Goal: Transaction & Acquisition: Purchase product/service

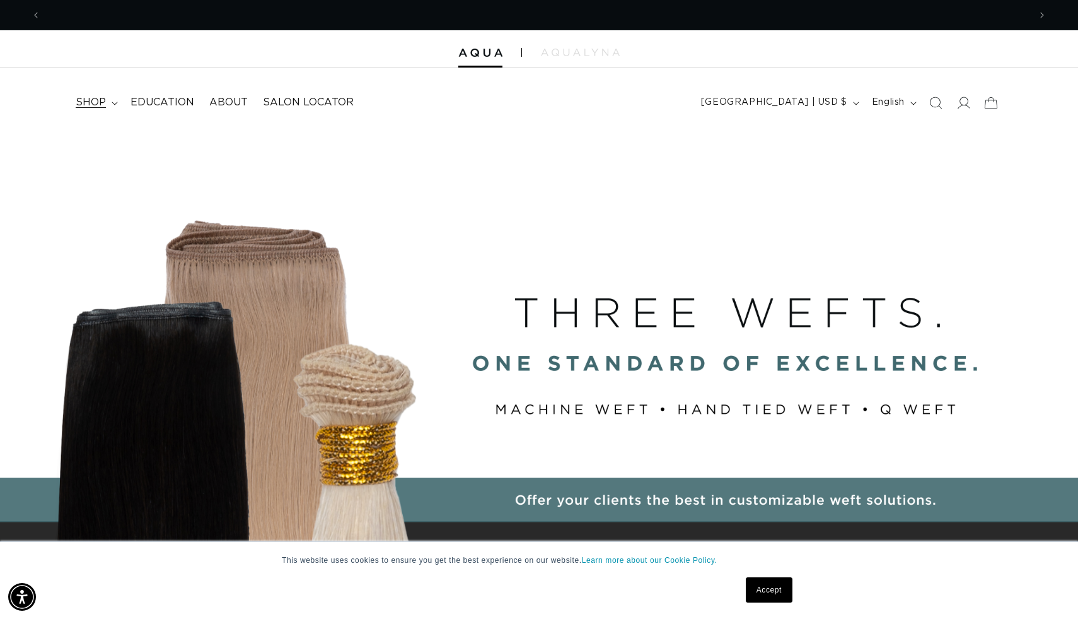
scroll to position [0, 1977]
click at [113, 98] on summary "shop" at bounding box center [95, 102] width 55 height 28
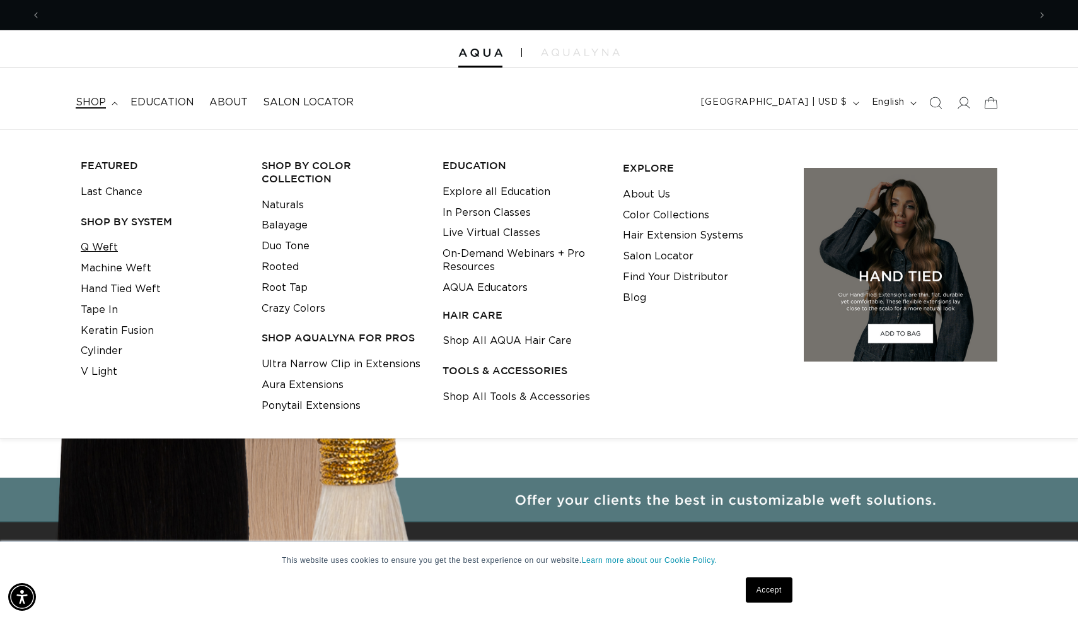
scroll to position [0, 0]
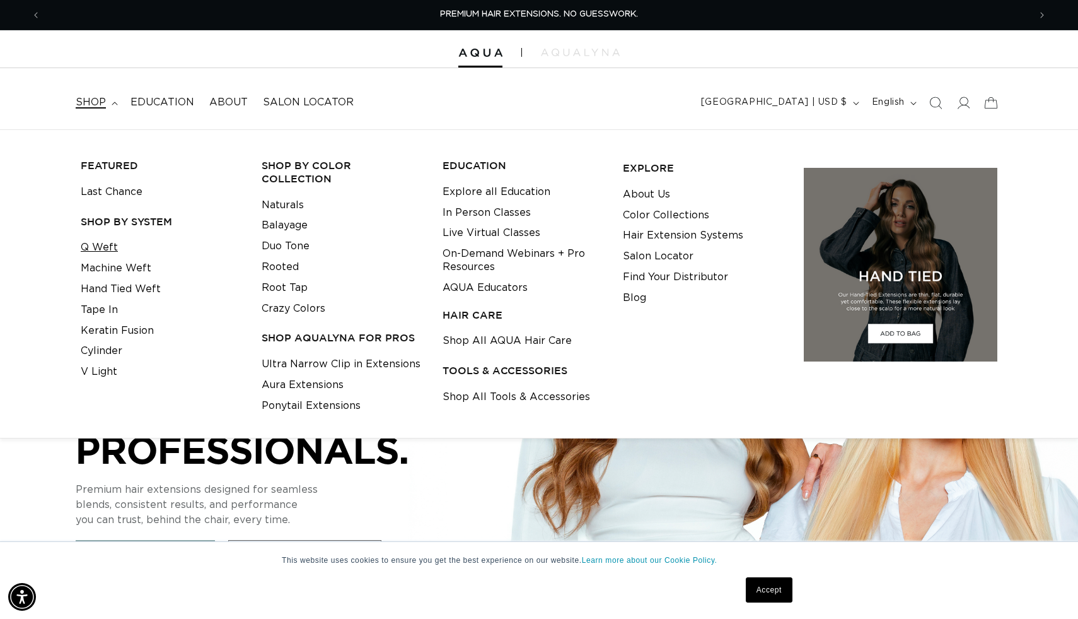
click at [106, 248] on link "Q Weft" at bounding box center [99, 247] width 37 height 21
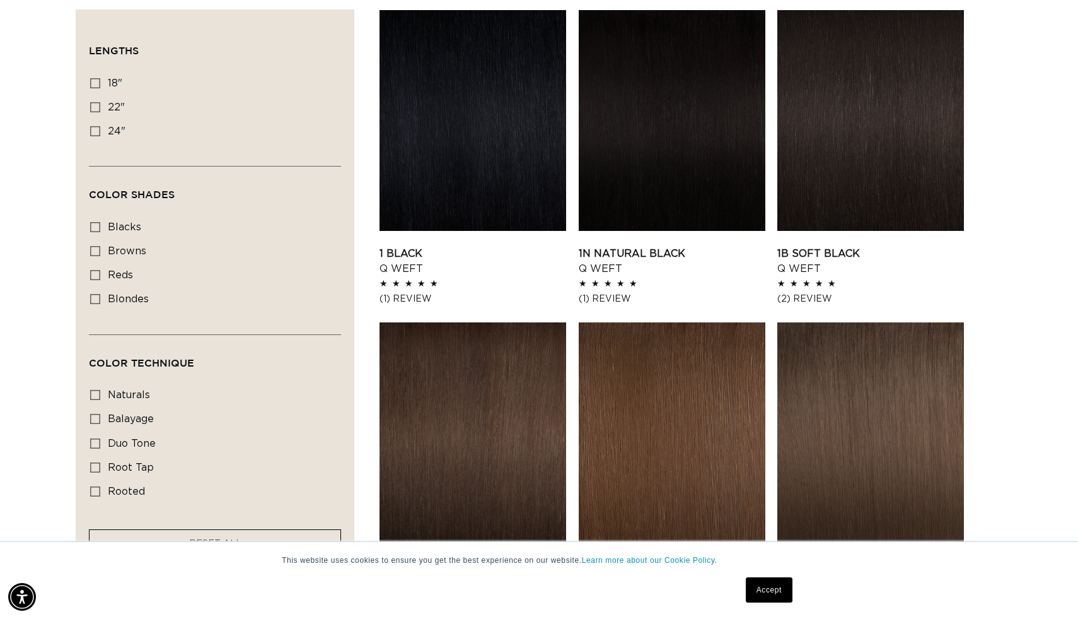
scroll to position [0, 989]
click at [104, 104] on label "22" 22" (5 products)" at bounding box center [211, 108] width 242 height 24
click at [100, 104] on input "22" 22" (5 products)" at bounding box center [95, 107] width 10 height 10
checkbox input "true"
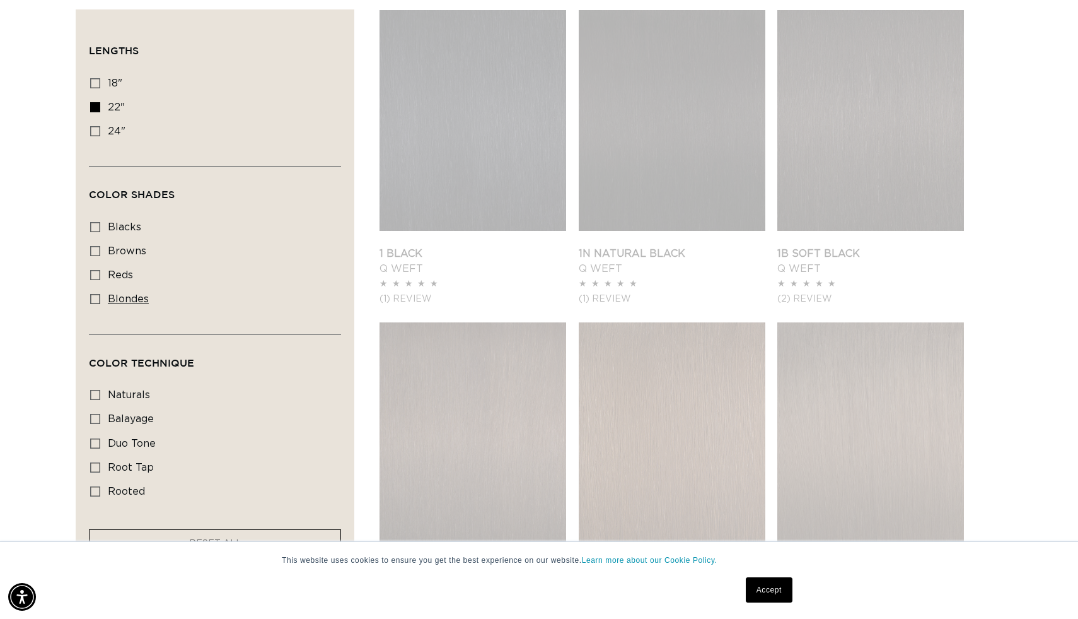
scroll to position [0, 1977]
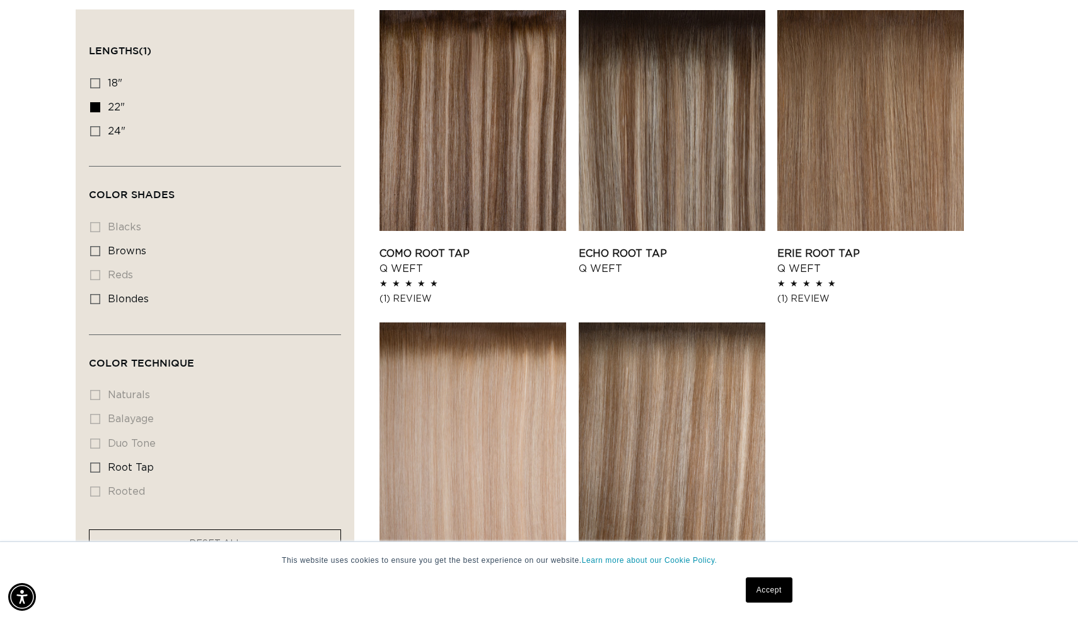
click at [97, 299] on icon at bounding box center [95, 299] width 10 height 10
click at [97, 299] on input "blondes blondes (5 products)" at bounding box center [95, 299] width 10 height 10
checkbox input "true"
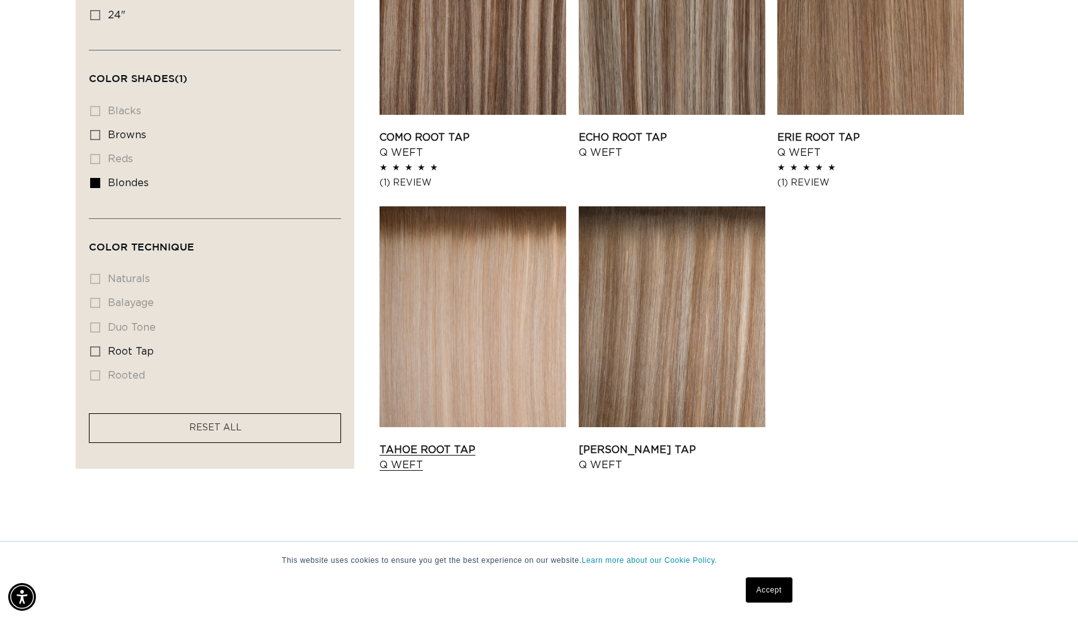
scroll to position [0, 989]
click at [484, 442] on link "Tahoe Root Tap Q Weft" at bounding box center [473, 457] width 187 height 30
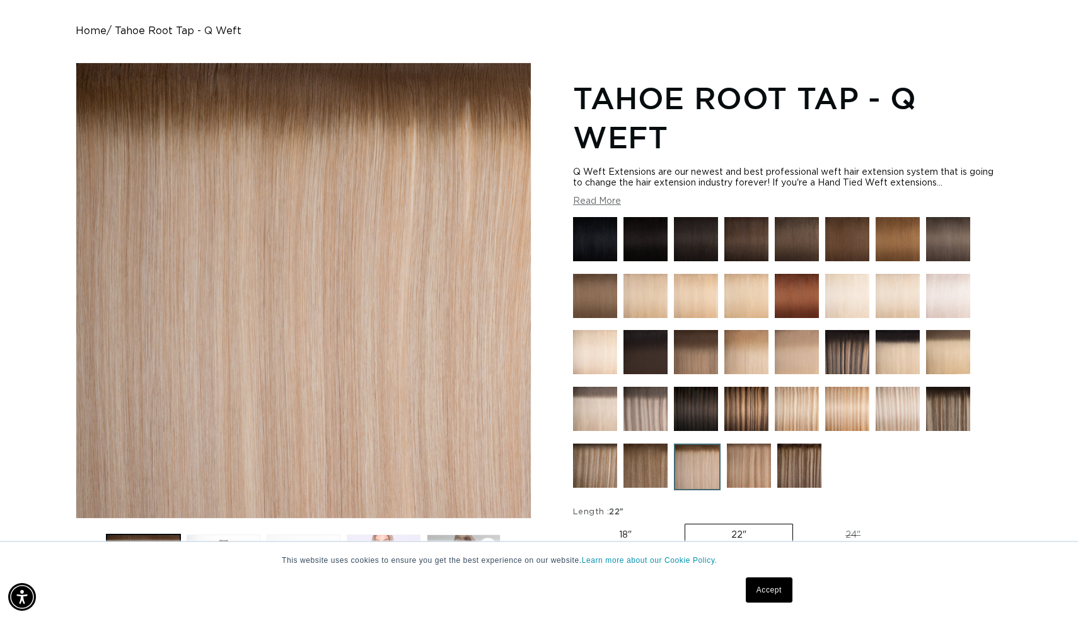
scroll to position [0, 989]
click at [658, 298] on img at bounding box center [646, 296] width 44 height 44
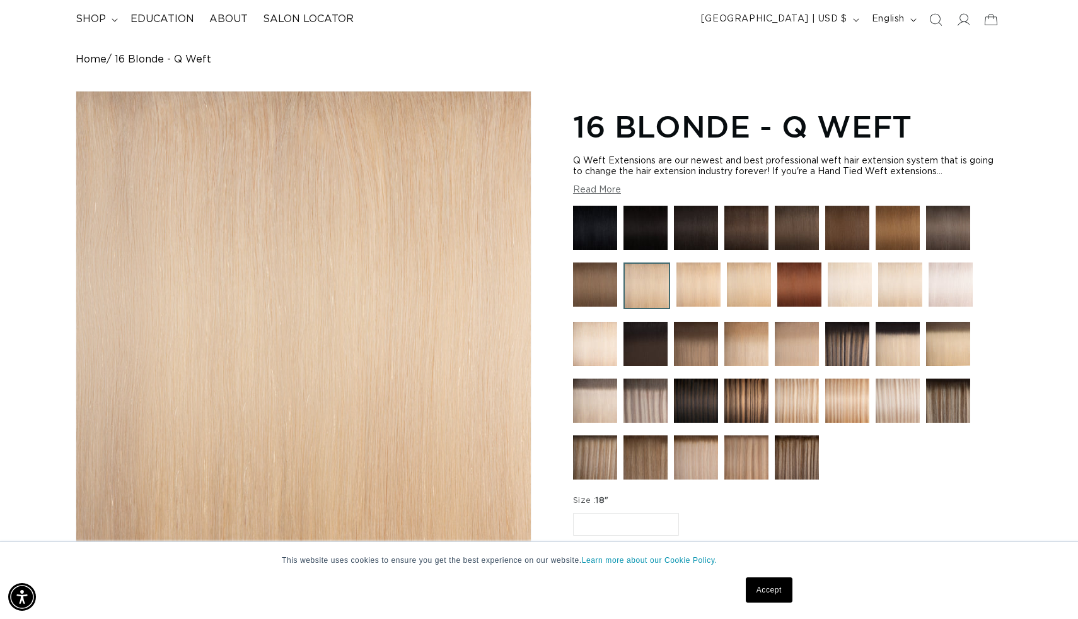
scroll to position [86, 0]
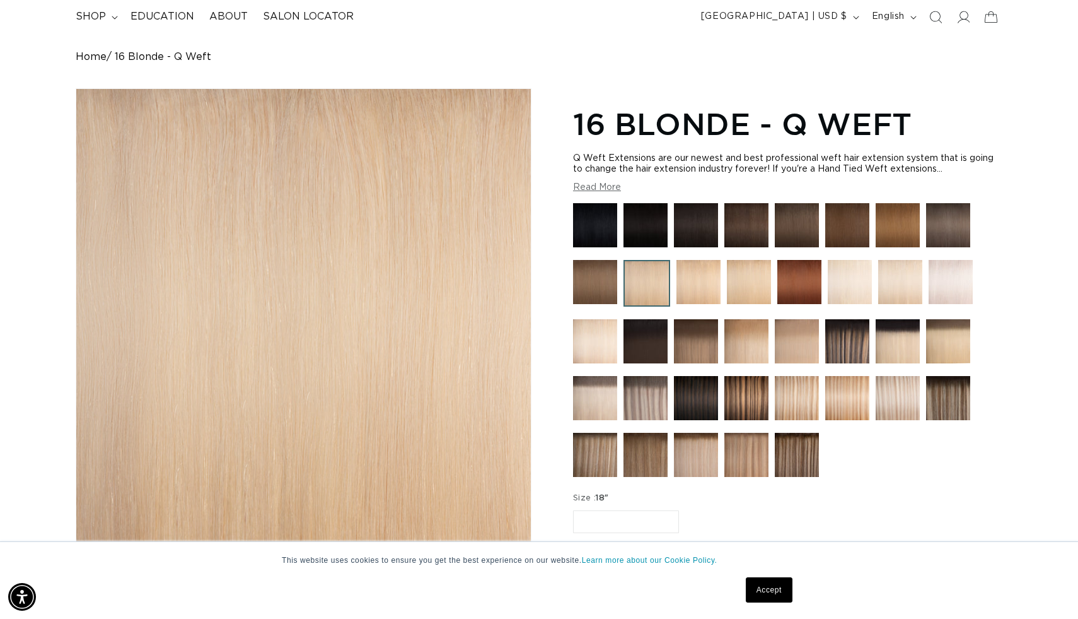
click at [854, 287] on img at bounding box center [850, 282] width 44 height 44
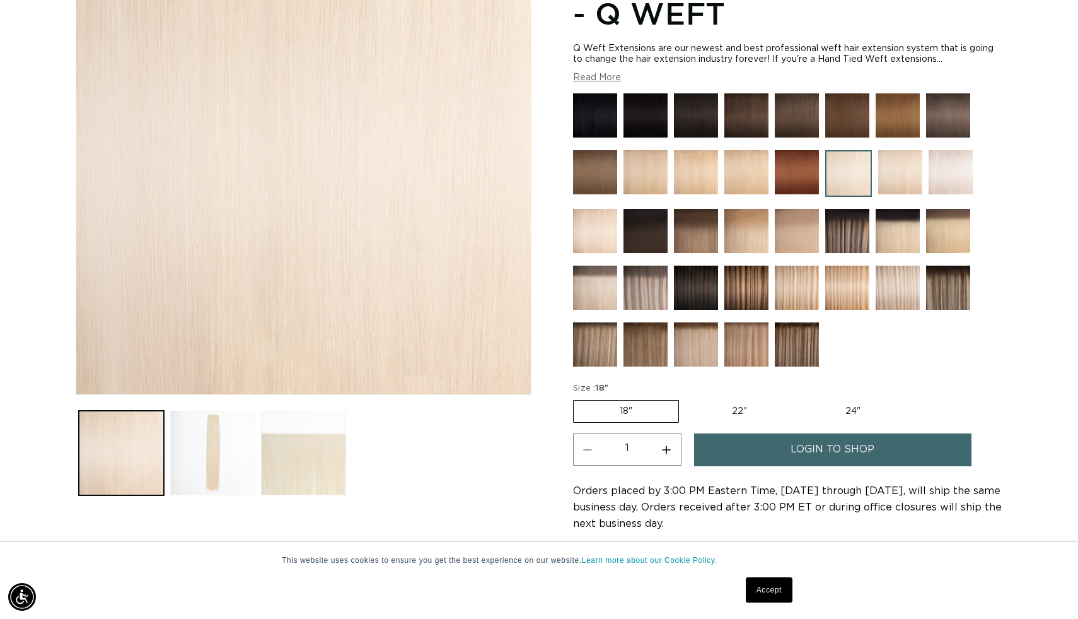
scroll to position [0, 989]
click at [738, 418] on label "22" Variant sold out or unavailable" at bounding box center [739, 410] width 107 height 21
click at [686, 398] on input "22" Variant sold out or unavailable" at bounding box center [685, 397] width 1 height 1
radio input "true"
click at [754, 414] on label "22" Variant sold out or unavailable" at bounding box center [739, 411] width 108 height 23
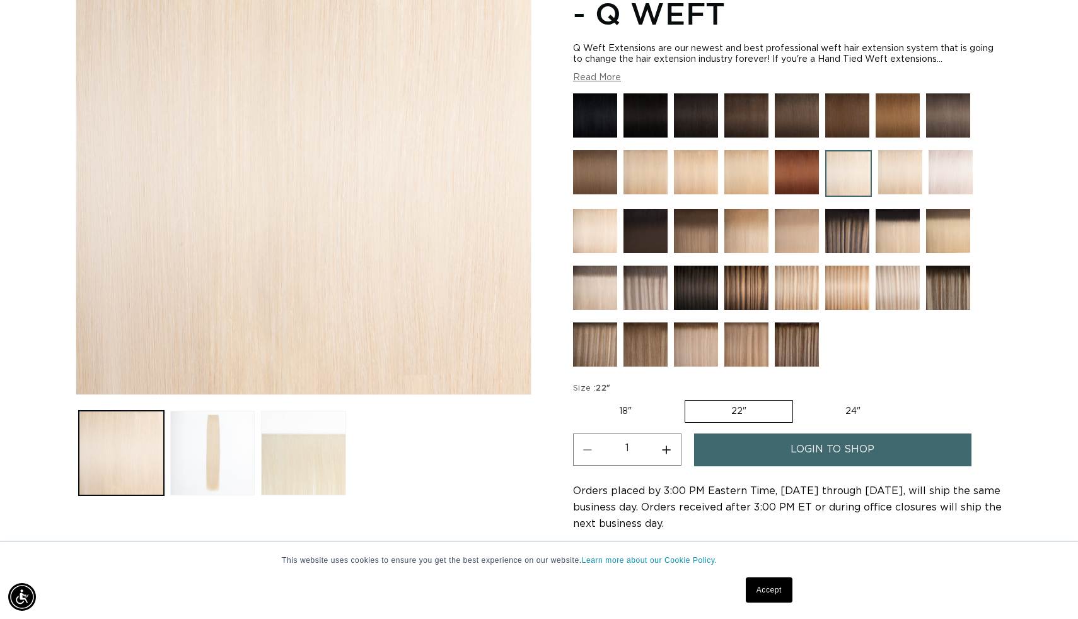
click at [685, 398] on input "22" Variant sold out or unavailable" at bounding box center [684, 397] width 1 height 1
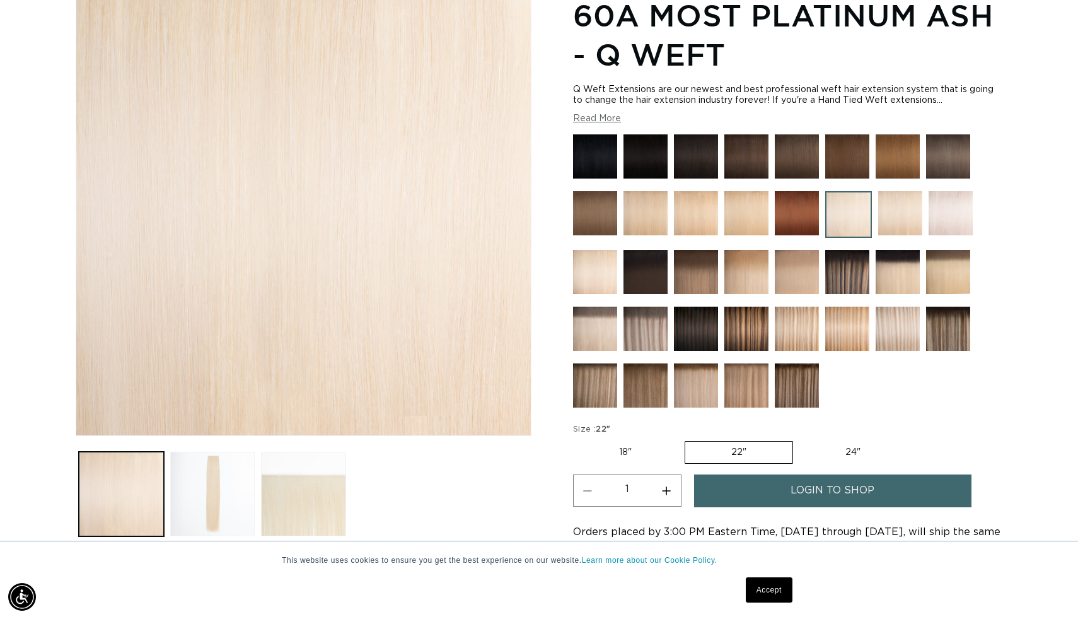
scroll to position [195, 0]
click at [789, 491] on link "login to shop" at bounding box center [832, 490] width 277 height 32
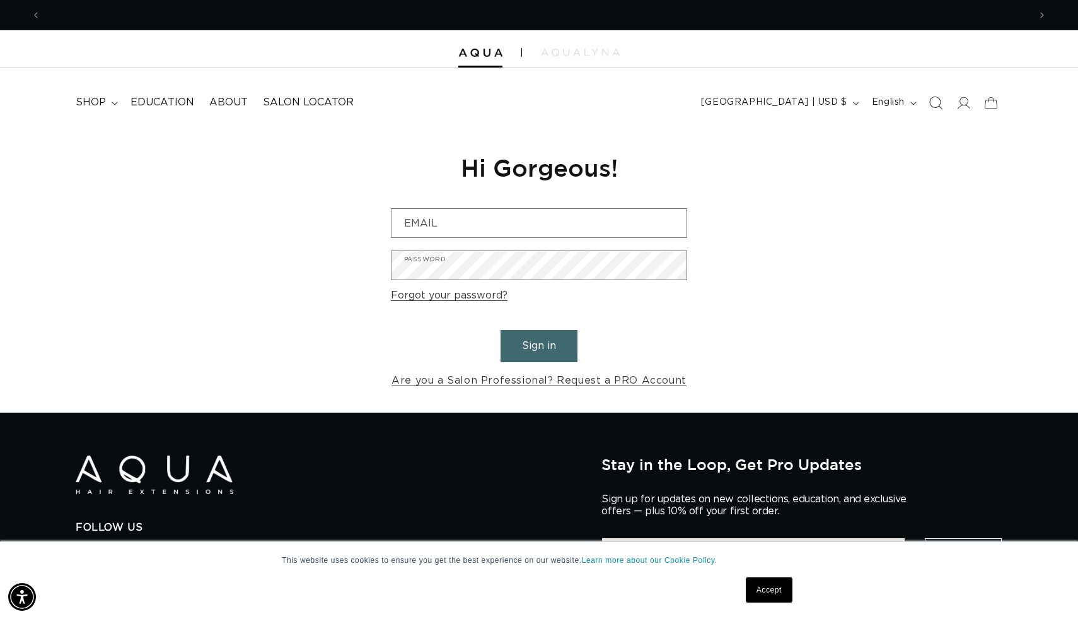
scroll to position [0, 1977]
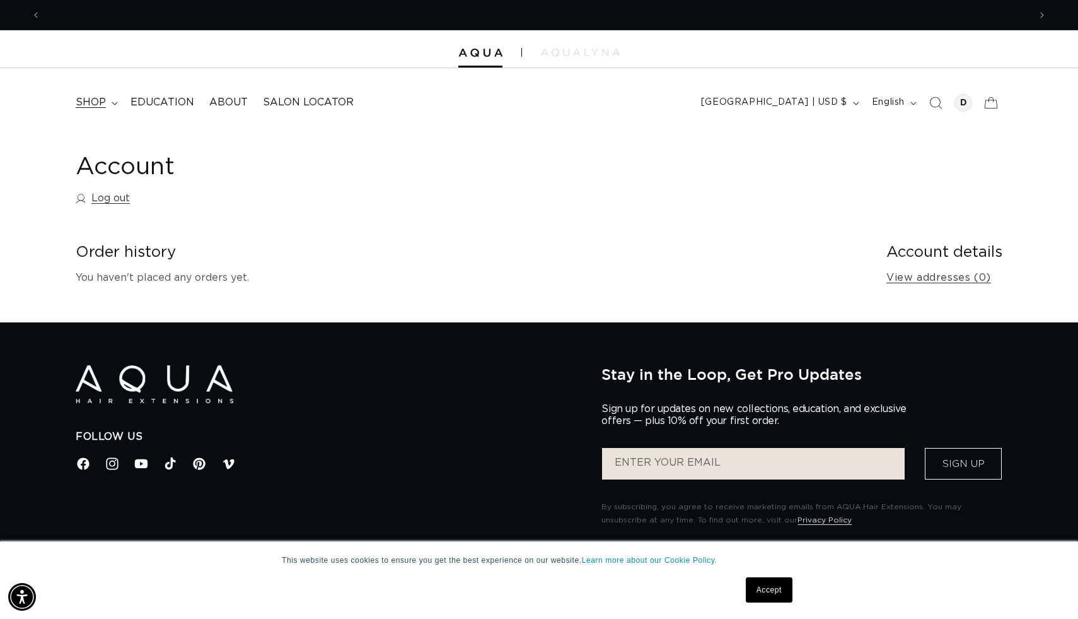
click at [109, 95] on summary "shop" at bounding box center [95, 102] width 55 height 28
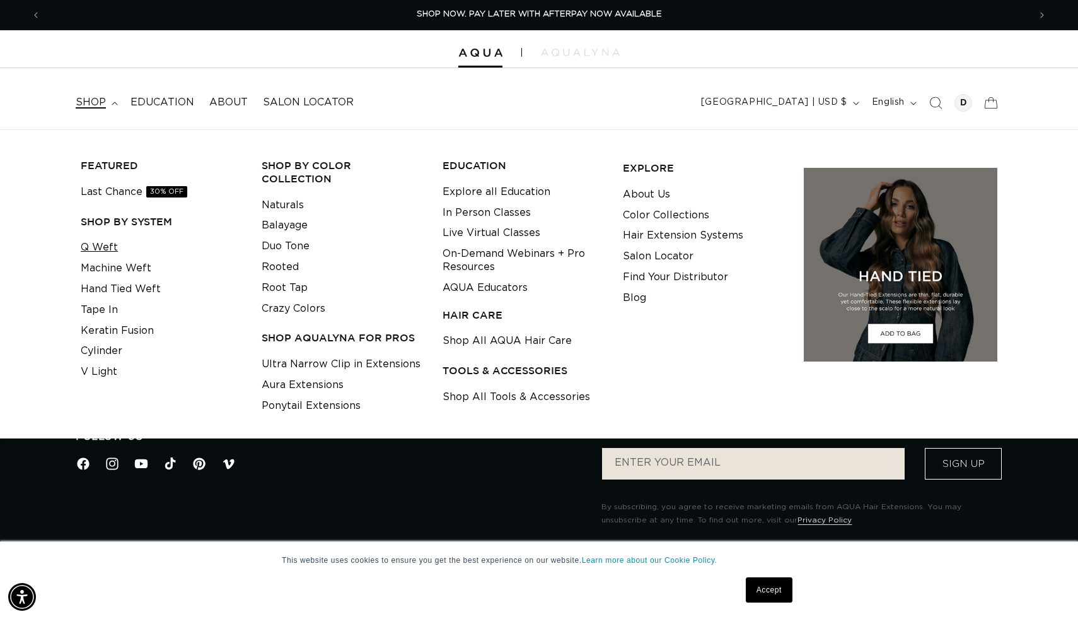
click at [108, 244] on link "Q Weft" at bounding box center [99, 247] width 37 height 21
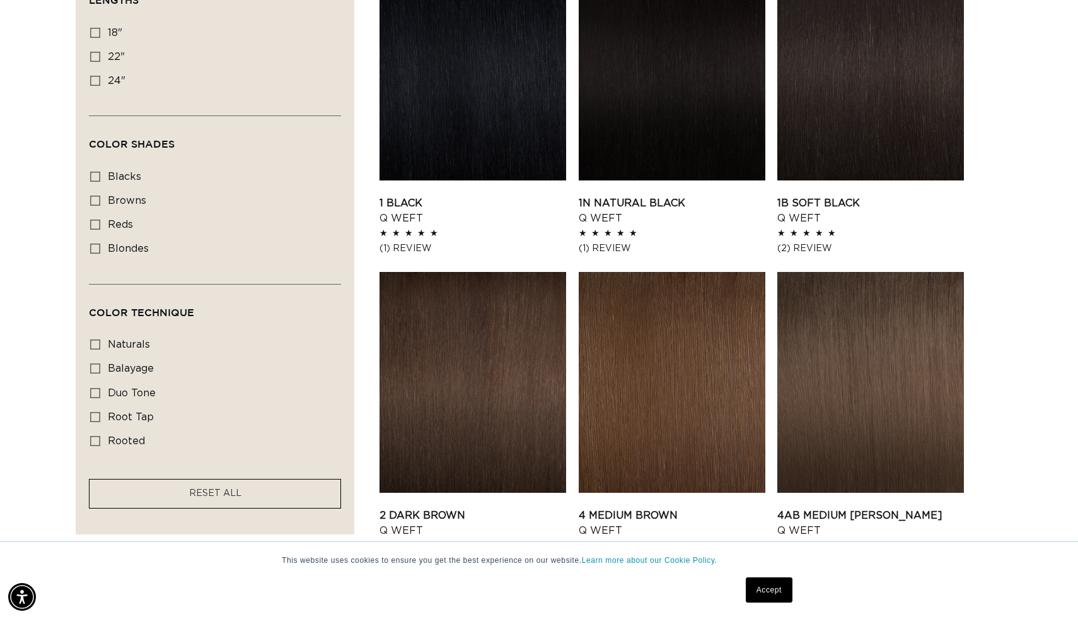
scroll to position [0, 1977]
click at [121, 244] on span "blondes" at bounding box center [128, 248] width 41 height 10
click at [100, 244] on input "blondes blondes (27 products)" at bounding box center [95, 248] width 10 height 10
checkbox input "true"
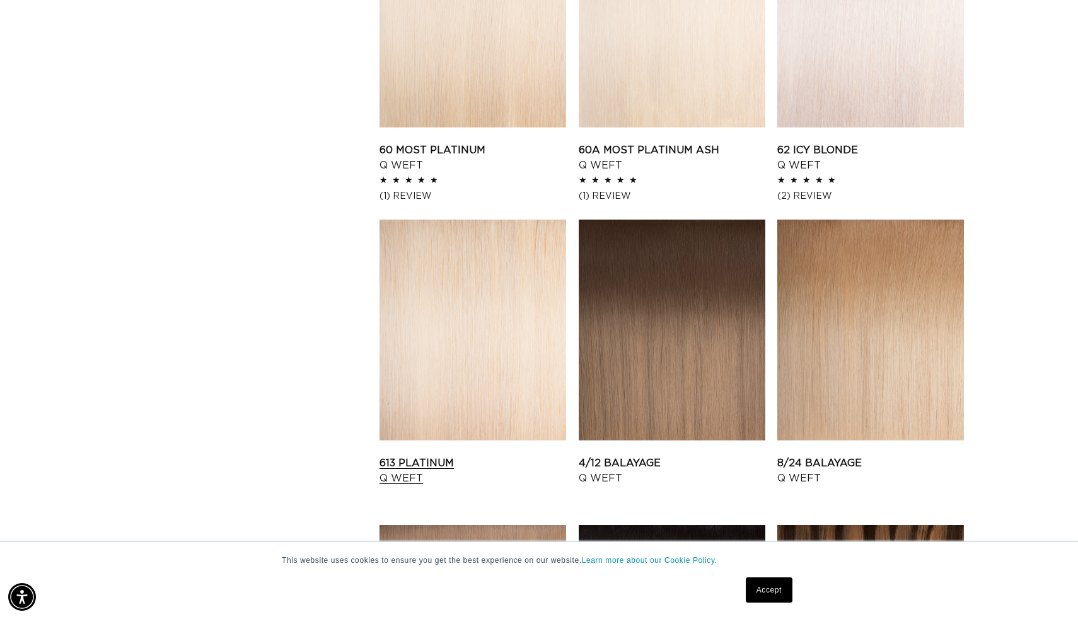
scroll to position [1164, 0]
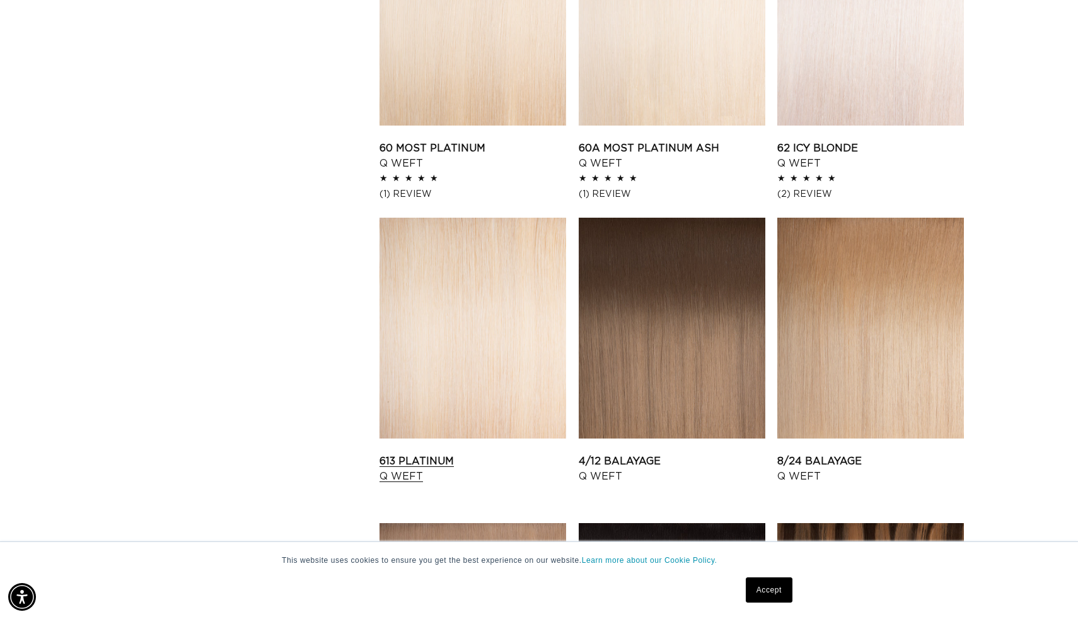
click at [504, 453] on link "613 Platinum Q Weft" at bounding box center [473, 468] width 187 height 30
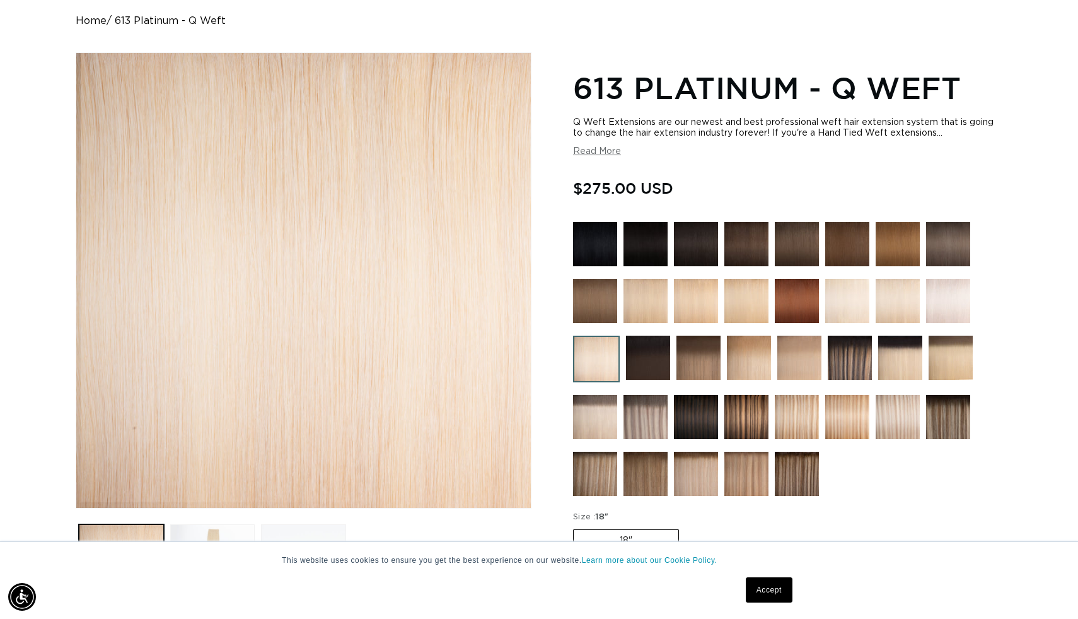
click at [850, 311] on img at bounding box center [847, 301] width 44 height 44
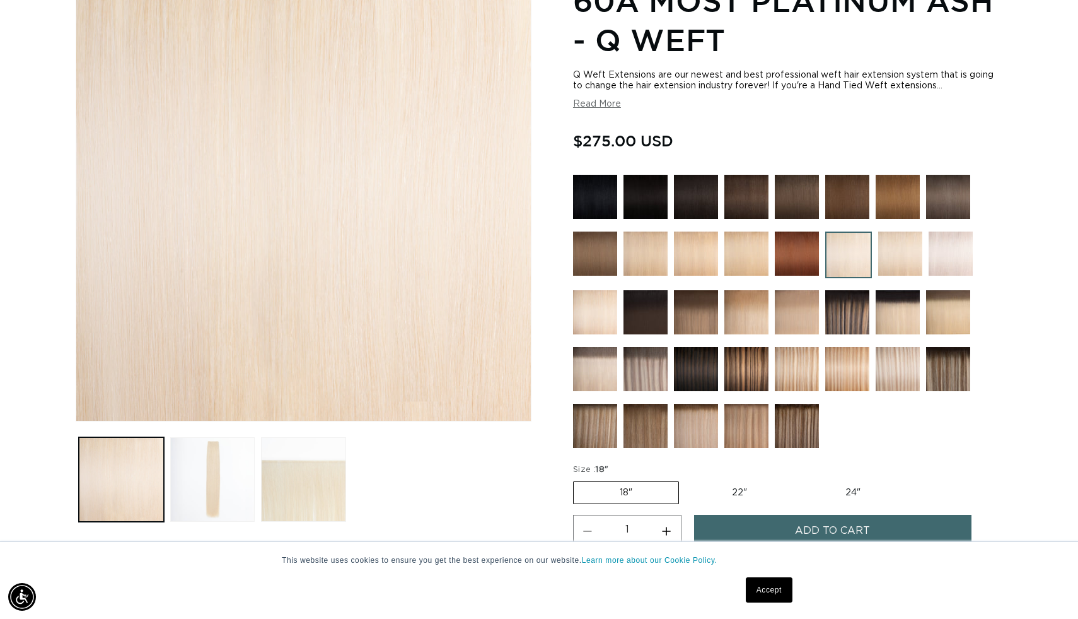
scroll to position [0, 989]
click at [754, 484] on label "22" Variant sold out or unavailable" at bounding box center [739, 492] width 107 height 21
click at [686, 479] on input "22" Variant sold out or unavailable" at bounding box center [685, 479] width 1 height 1
radio input "true"
